Goal: Information Seeking & Learning: Check status

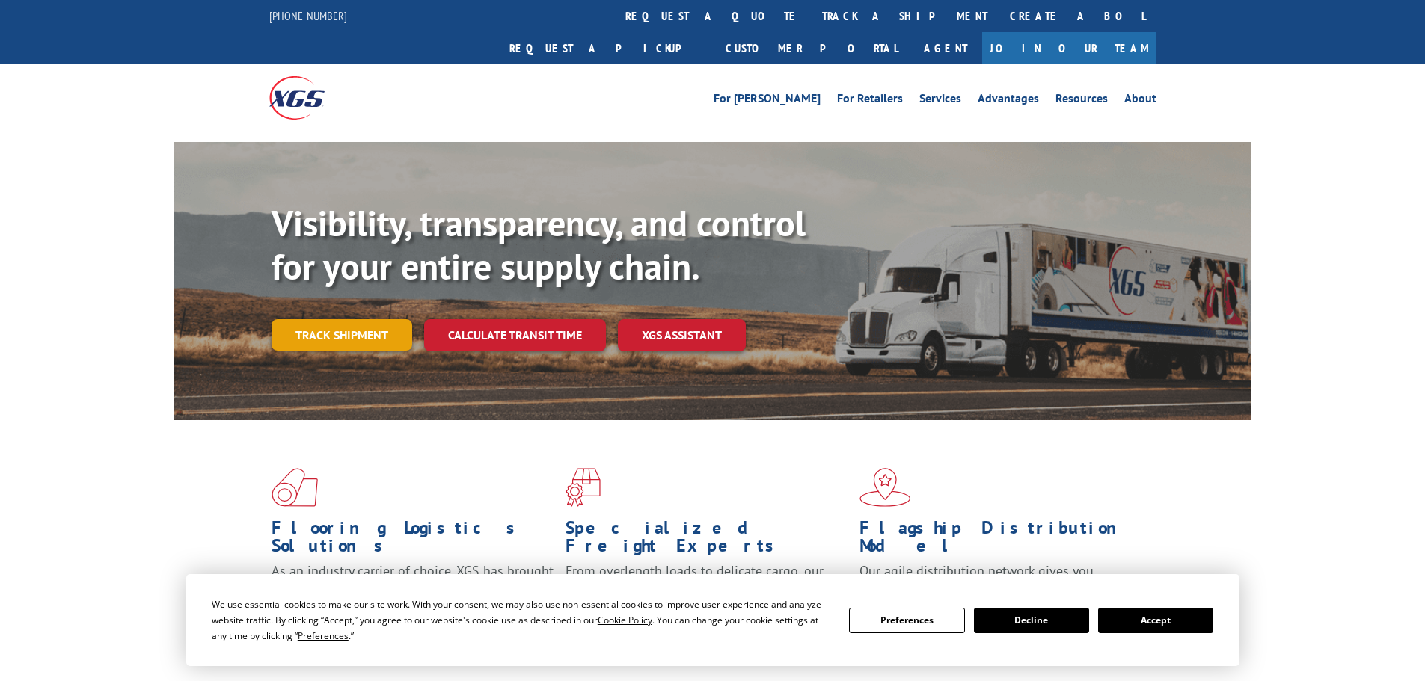
click at [359, 319] on link "Track shipment" at bounding box center [342, 334] width 141 height 31
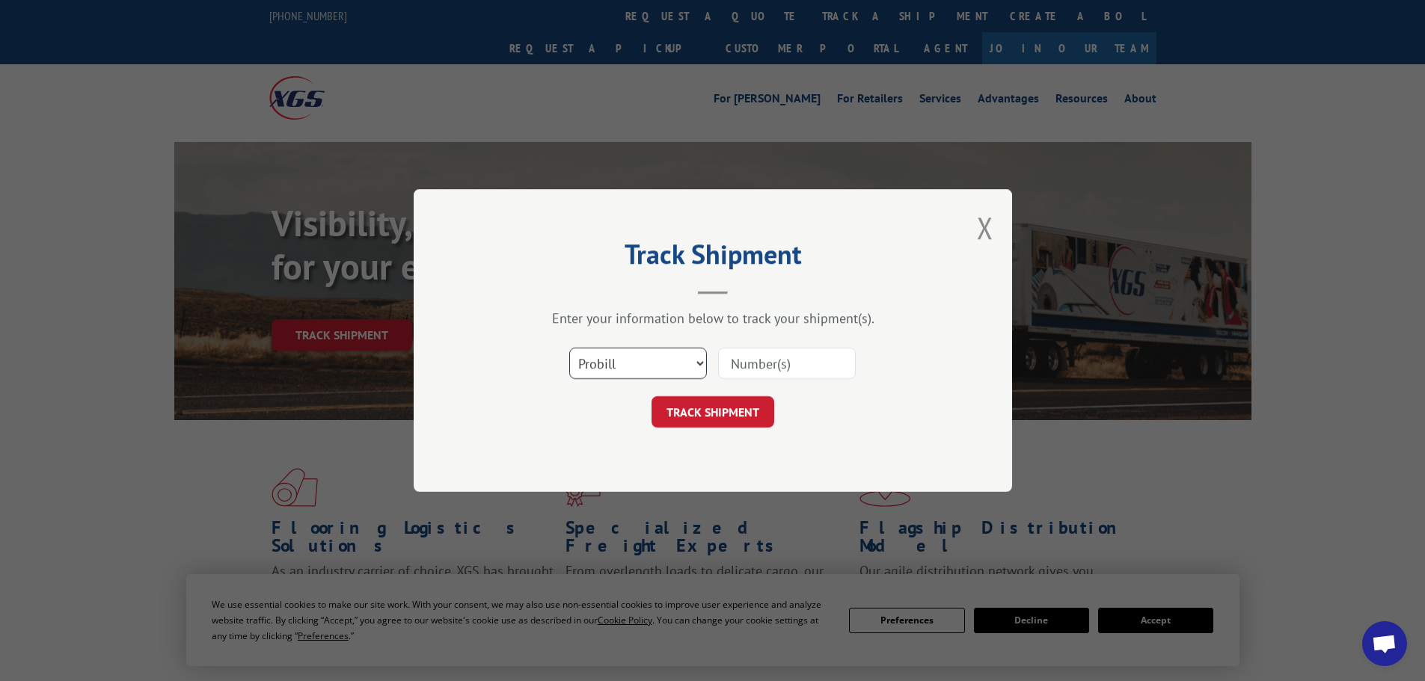
click at [645, 357] on select "Select category... Probill BOL PO" at bounding box center [638, 363] width 138 height 31
select select "po"
click at [569, 348] on select "Select category... Probill BOL PO" at bounding box center [638, 363] width 138 height 31
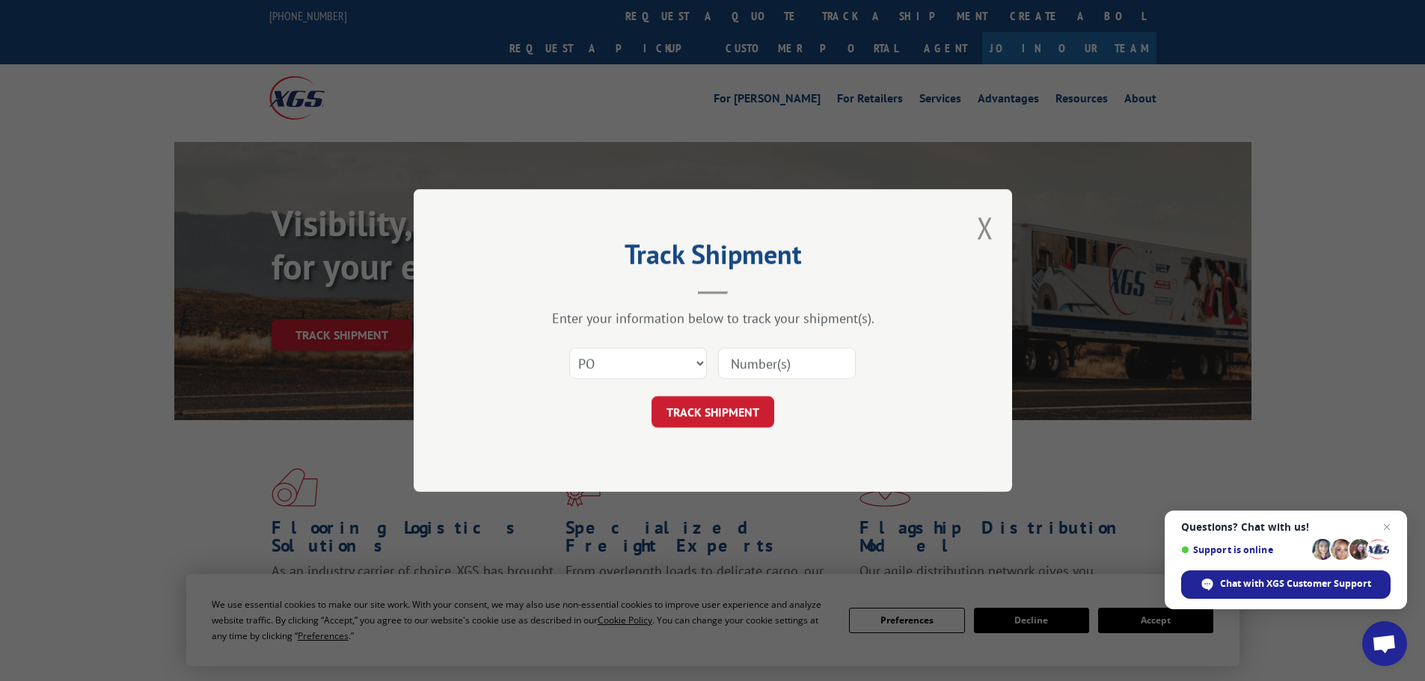
paste input "18544168"
type input "18544168"
click at [1386, 523] on span "Close chat" at bounding box center [1387, 527] width 19 height 19
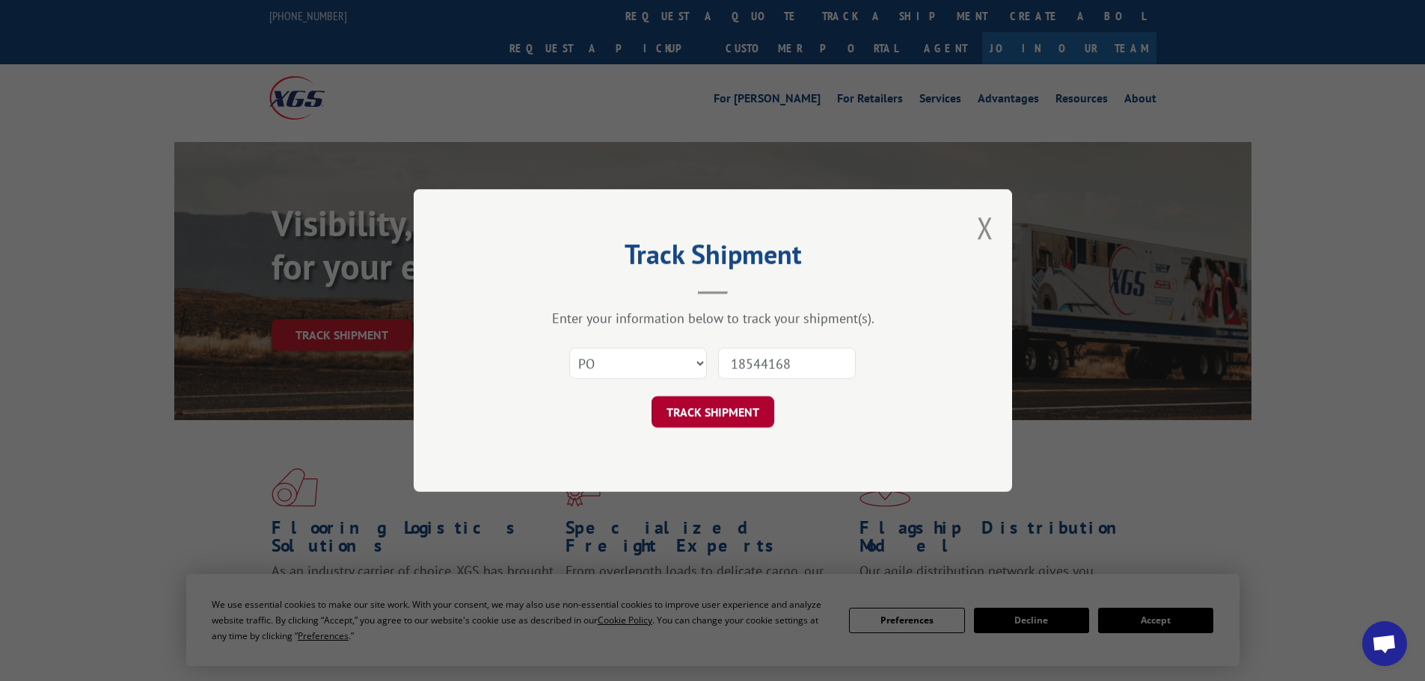
click at [733, 411] on button "TRACK SHIPMENT" at bounding box center [713, 411] width 123 height 31
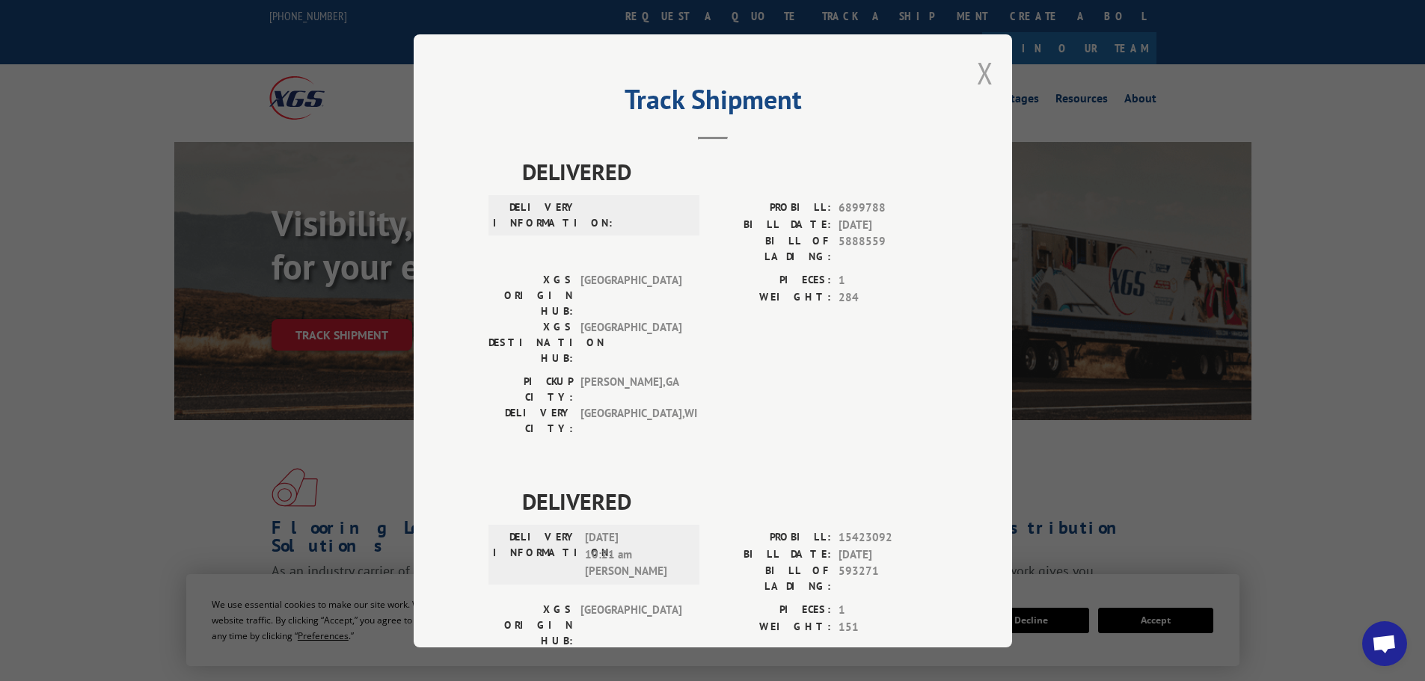
click at [977, 76] on button "Close modal" at bounding box center [985, 73] width 16 height 40
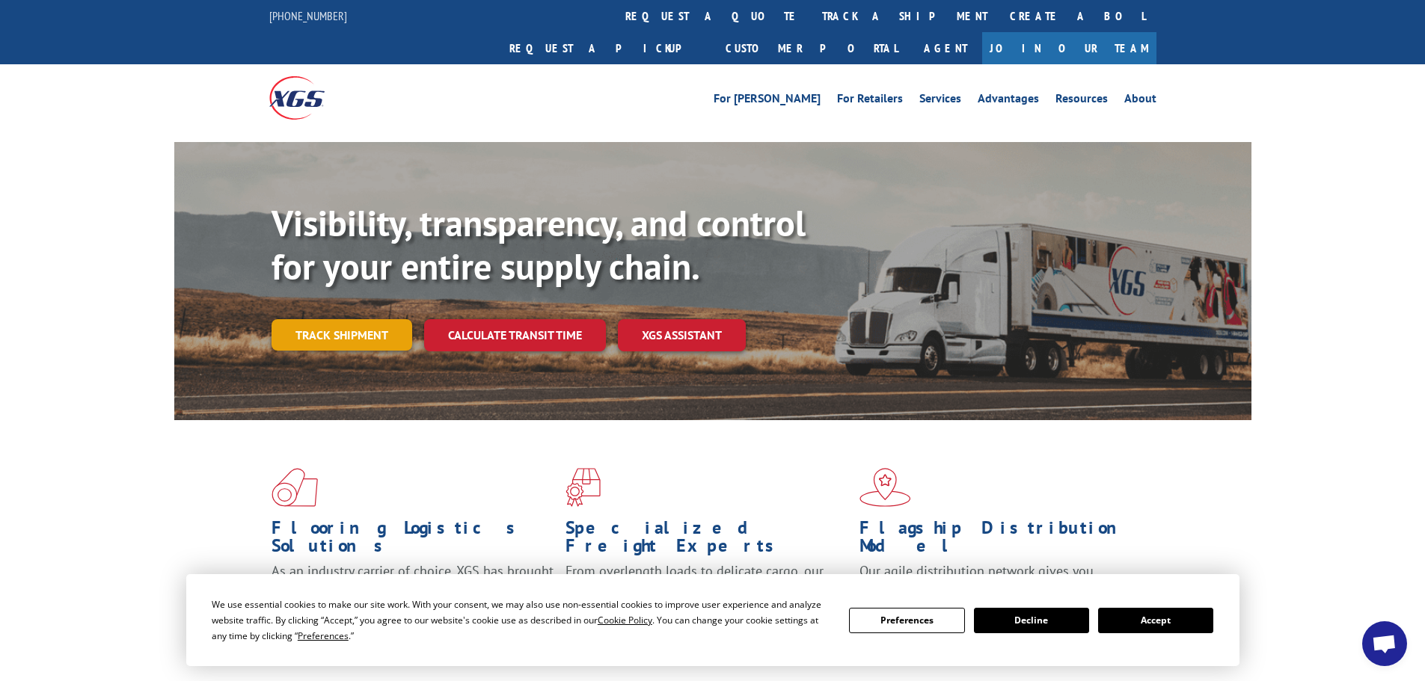
click at [354, 319] on link "Track shipment" at bounding box center [342, 334] width 141 height 31
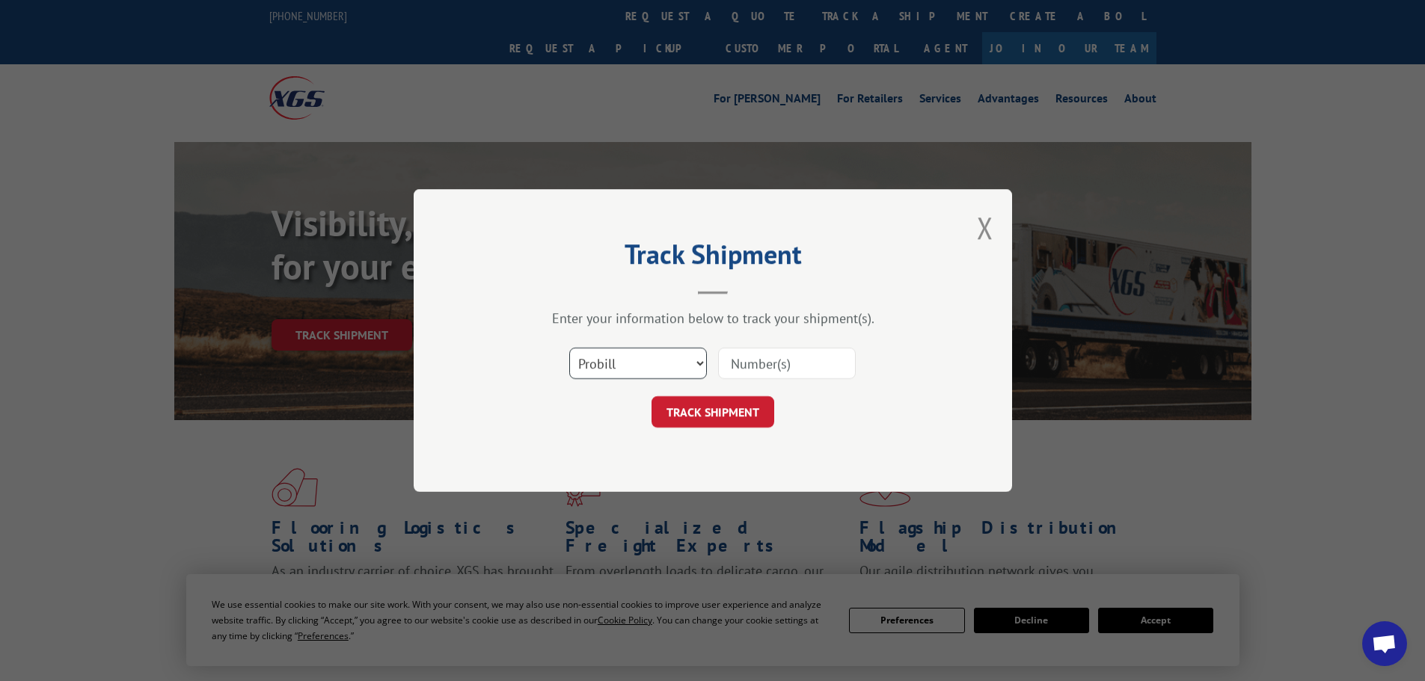
click at [611, 363] on select "Select category... Probill BOL PO" at bounding box center [638, 363] width 138 height 31
select select "po"
click at [569, 348] on select "Select category... Probill BOL PO" at bounding box center [638, 363] width 138 height 31
paste input "18544175"
type input "18544175"
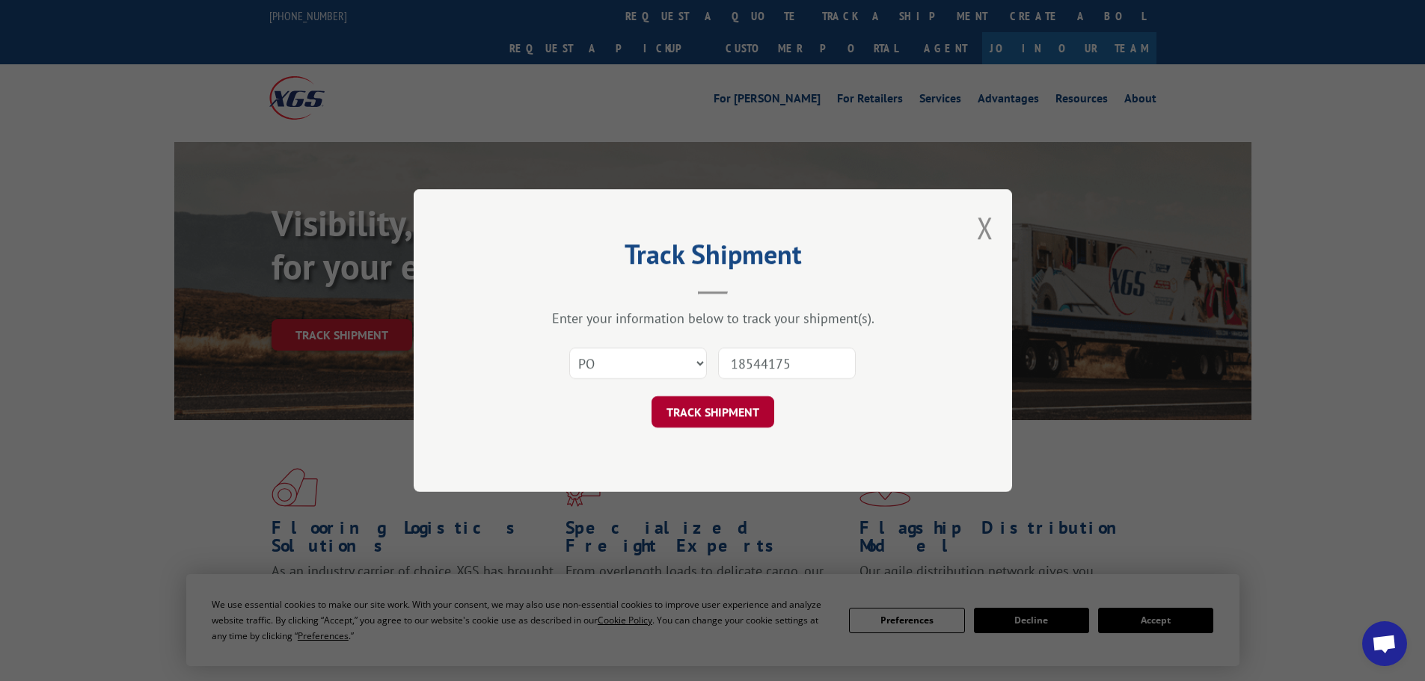
click at [735, 405] on button "TRACK SHIPMENT" at bounding box center [713, 411] width 123 height 31
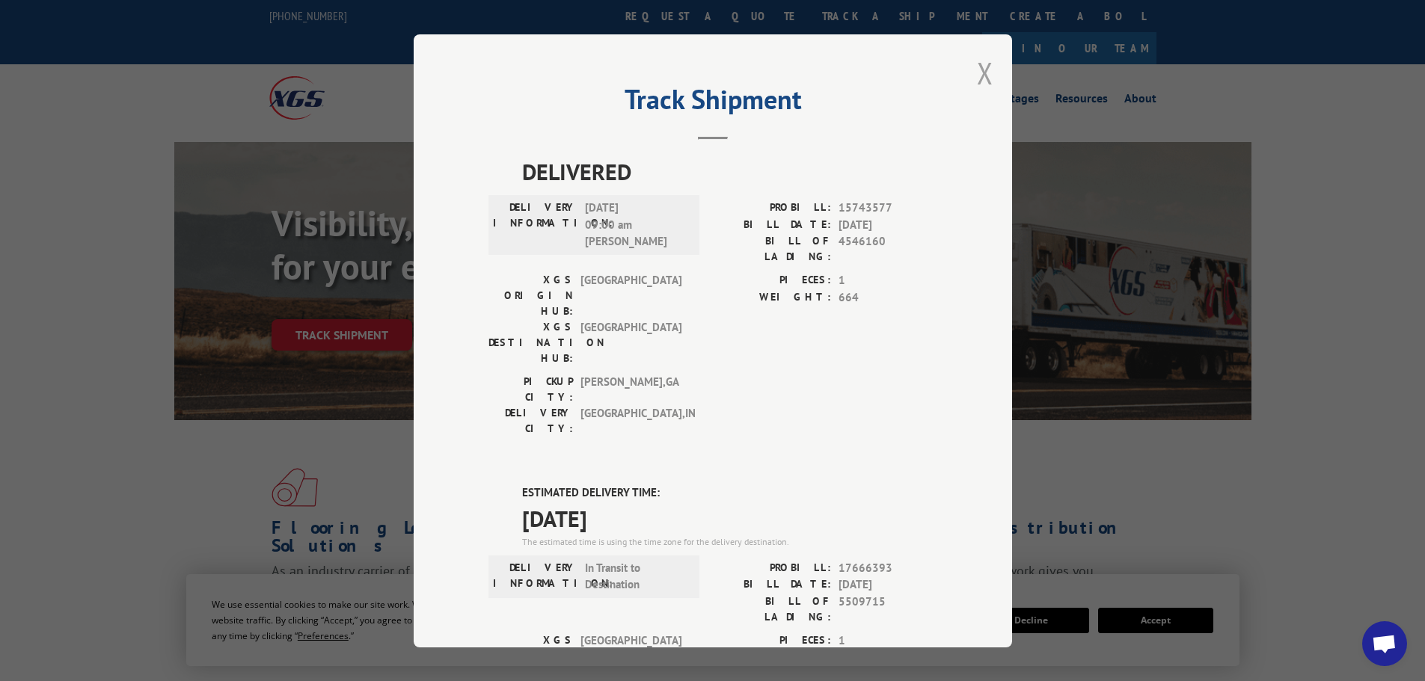
click at [984, 68] on button "Close modal" at bounding box center [985, 73] width 16 height 40
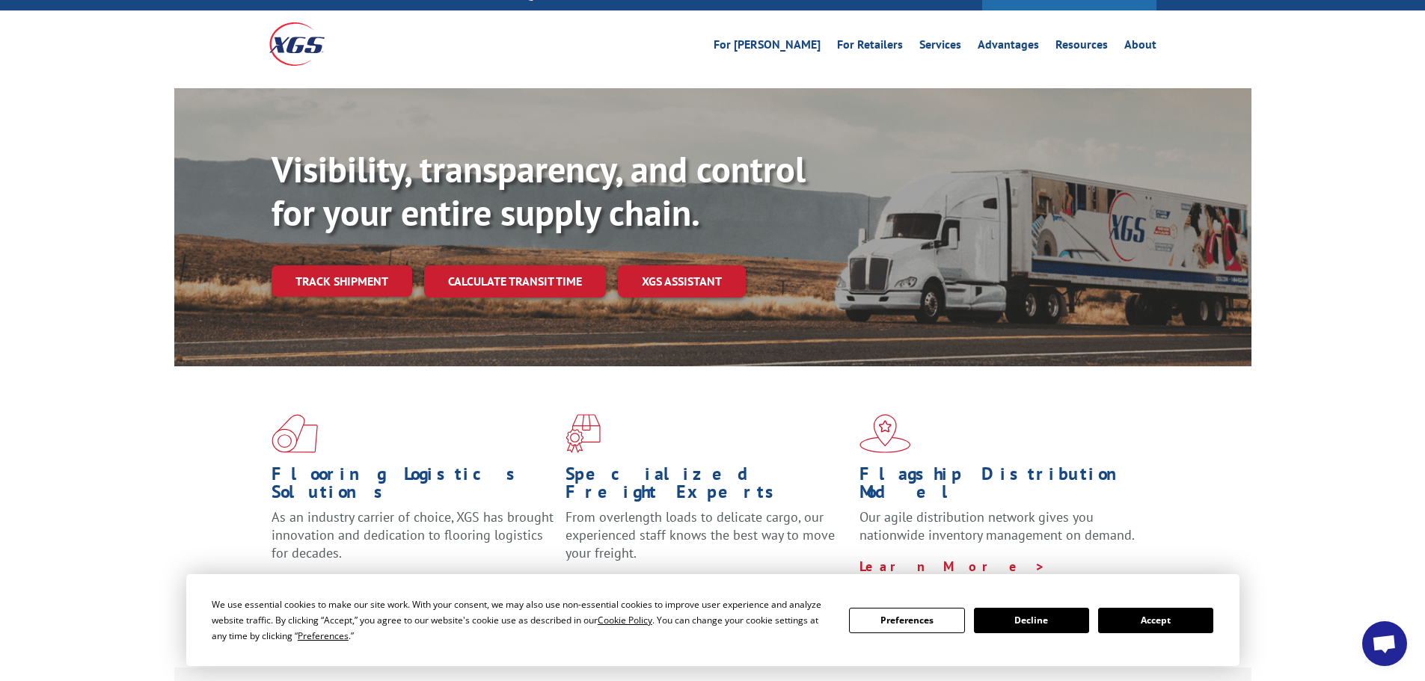
scroll to position [75, 0]
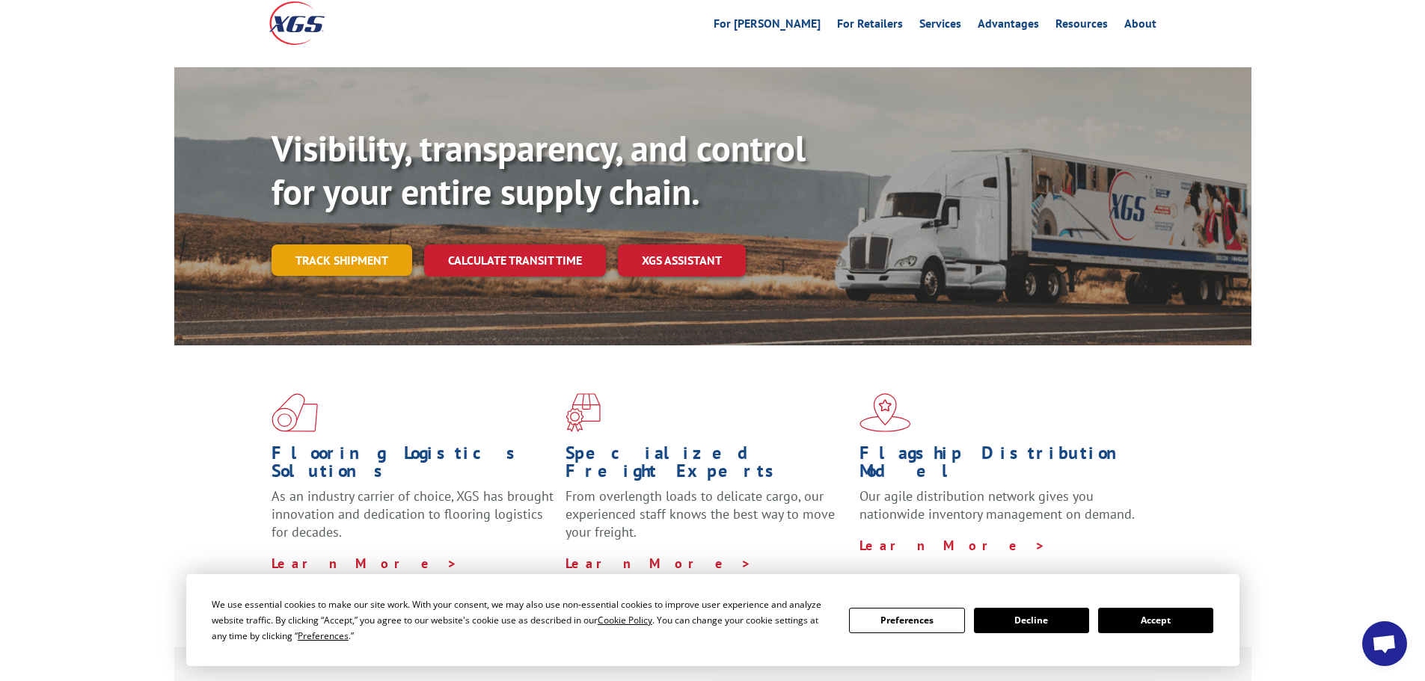
click at [382, 245] on link "Track shipment" at bounding box center [342, 260] width 141 height 31
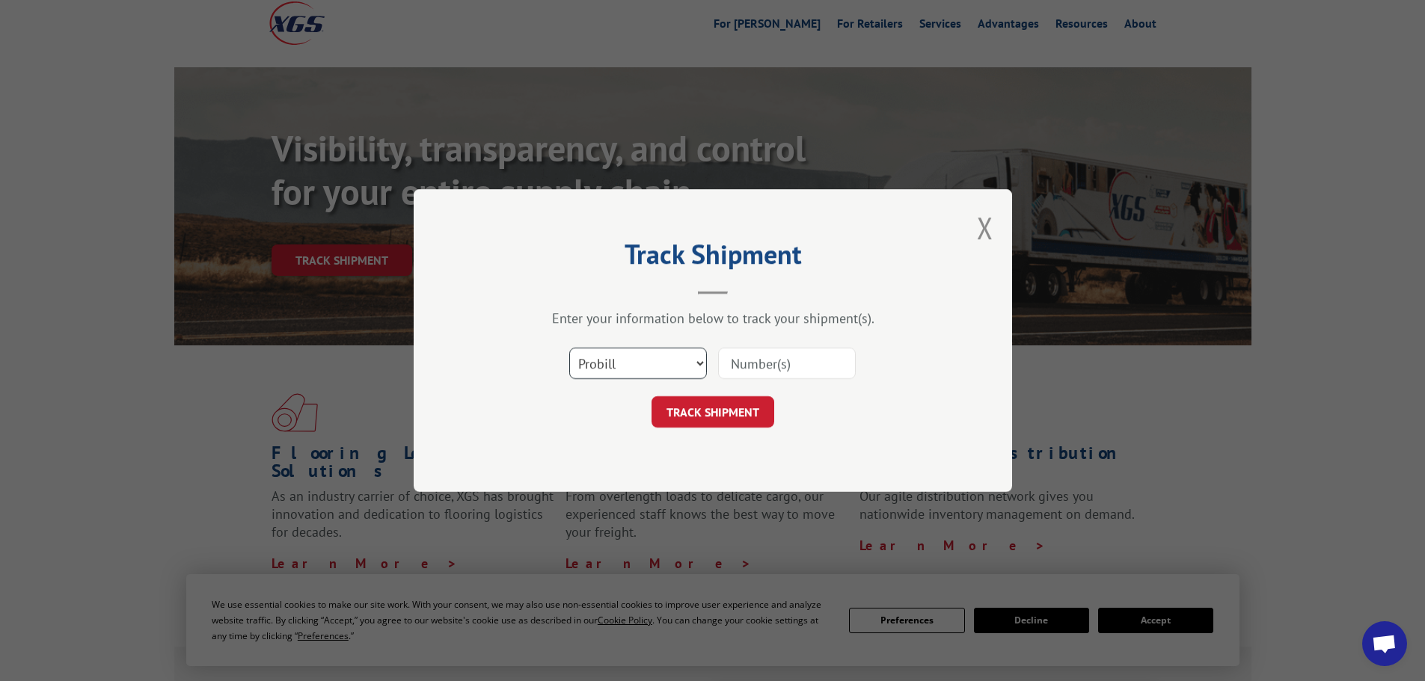
click at [601, 364] on select "Select category... Probill BOL PO" at bounding box center [638, 363] width 138 height 31
select select "po"
click at [569, 348] on select "Select category... Probill BOL PO" at bounding box center [638, 363] width 138 height 31
paste input "18544178"
type input "18544178"
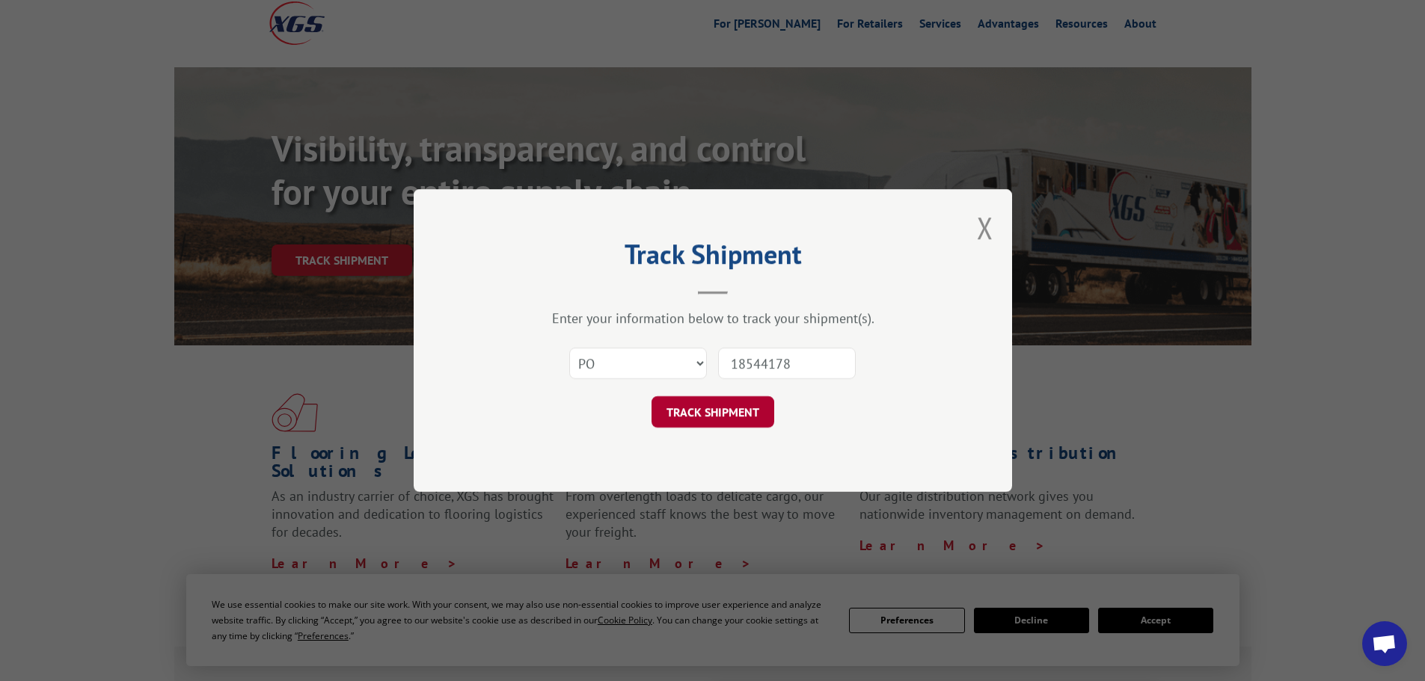
click at [732, 414] on button "TRACK SHIPMENT" at bounding box center [713, 411] width 123 height 31
